Goal: Task Accomplishment & Management: Manage account settings

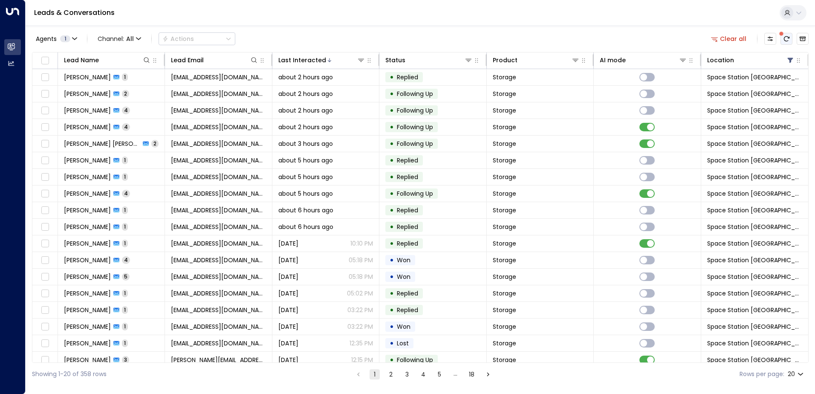
click at [787, 38] on icon "There are new threads available. Refresh the grid to view the latest updates." at bounding box center [786, 38] width 7 height 7
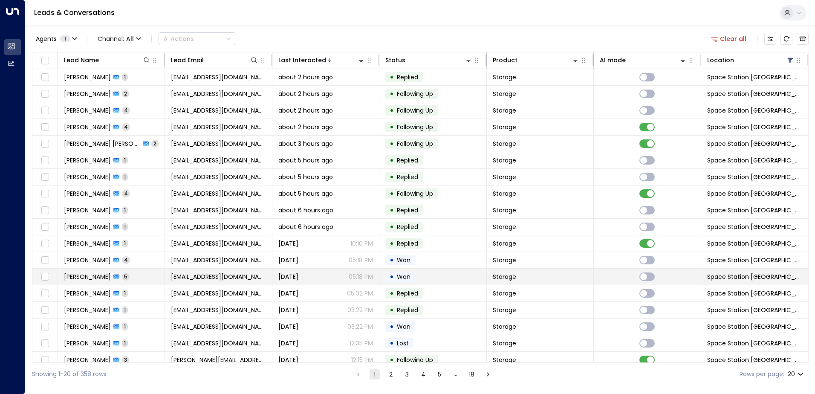
scroll to position [42, 0]
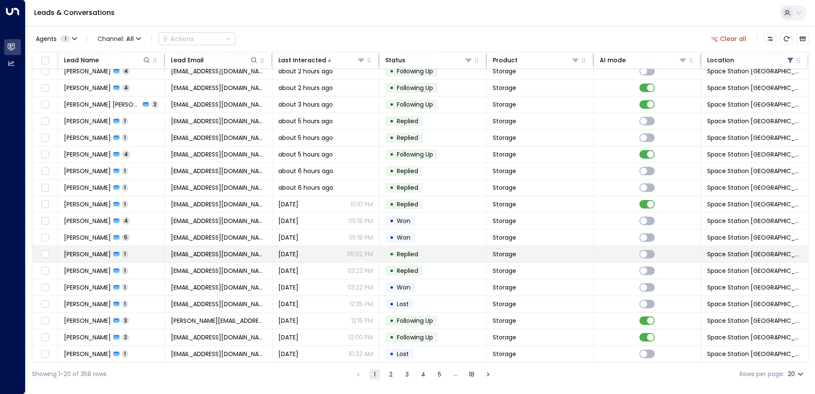
click at [521, 254] on td "Storage" at bounding box center [540, 254] width 107 height 16
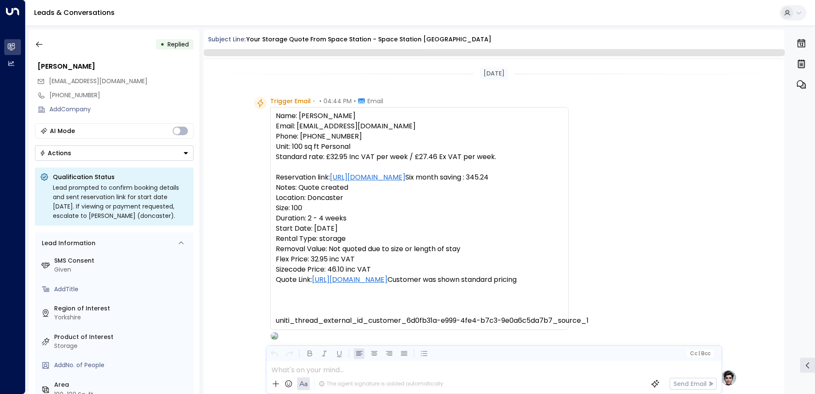
scroll to position [321, 0]
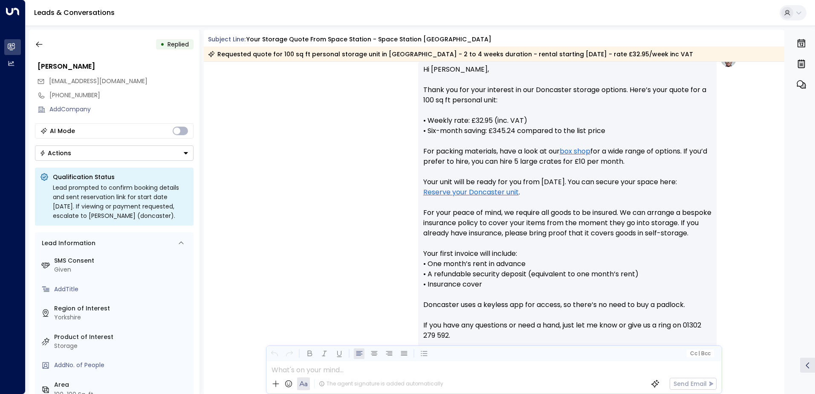
click at [84, 161] on div "• Replied [PERSON_NAME] [EMAIL_ADDRESS][DOMAIN_NAME] [PHONE_NUMBER] Add Company…" at bounding box center [114, 212] width 171 height 364
click at [82, 158] on button "Actions" at bounding box center [114, 152] width 159 height 15
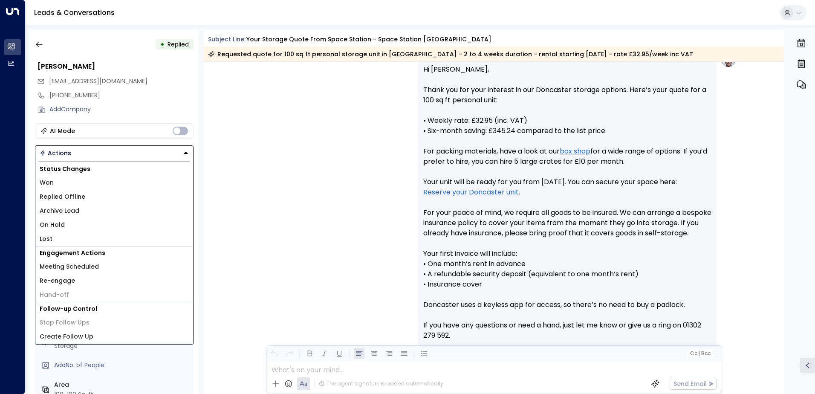
click at [73, 188] on li "Won" at bounding box center [114, 183] width 158 height 14
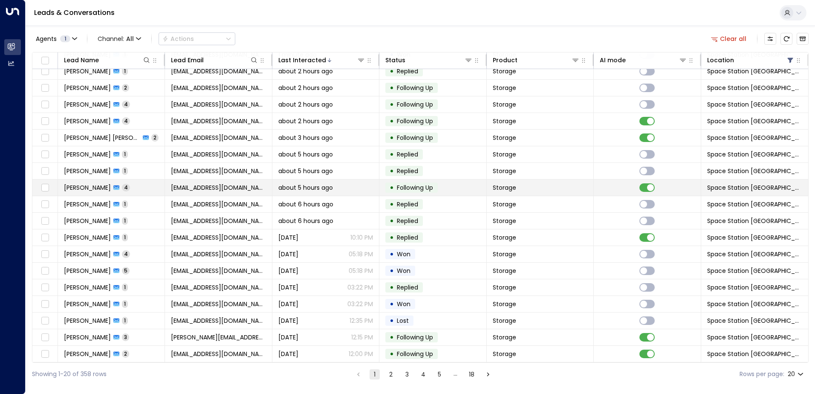
scroll to position [42, 0]
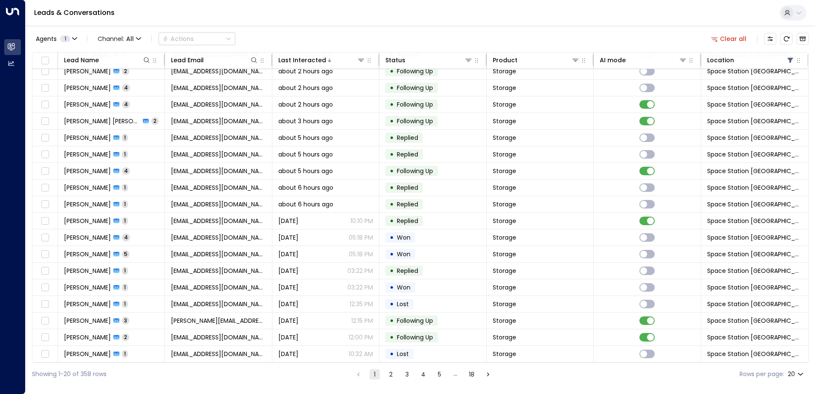
click at [388, 375] on button "2" at bounding box center [391, 374] width 10 height 10
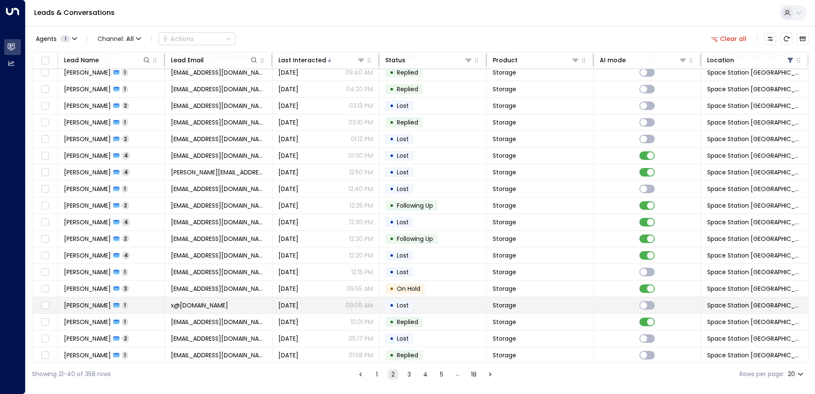
scroll to position [42, 0]
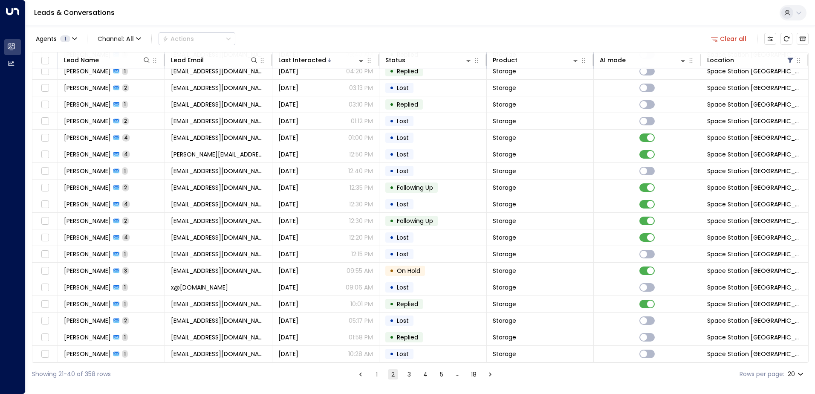
click at [375, 376] on button "1" at bounding box center [377, 374] width 10 height 10
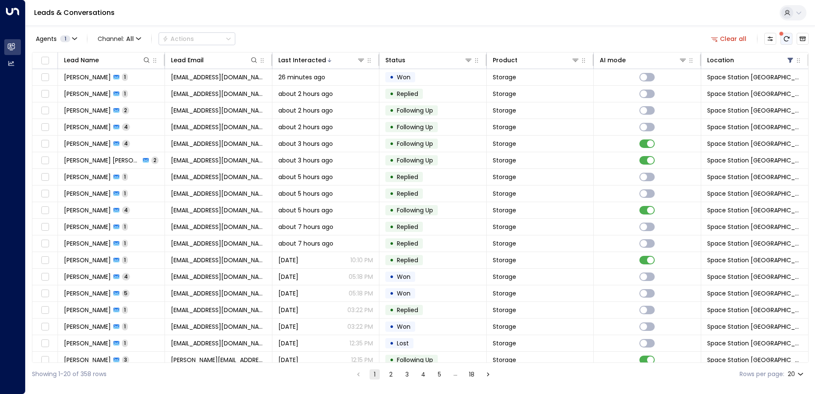
click at [788, 38] on icon "There are new threads available. Refresh the grid to view the latest updates." at bounding box center [787, 38] width 6 height 5
